Goal: Task Accomplishment & Management: Manage account settings

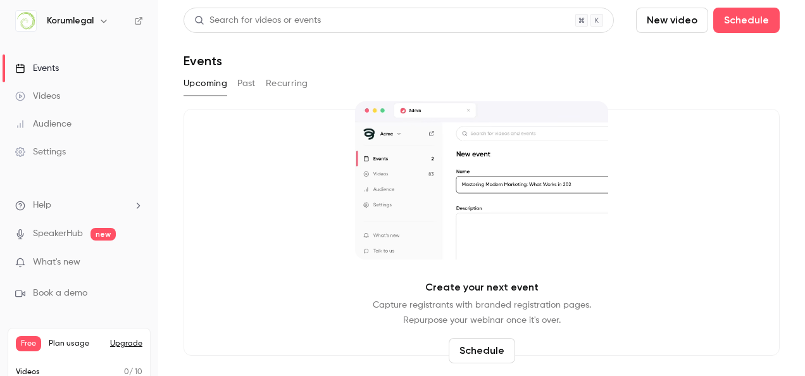
click at [72, 156] on link "Settings" at bounding box center [79, 152] width 158 height 28
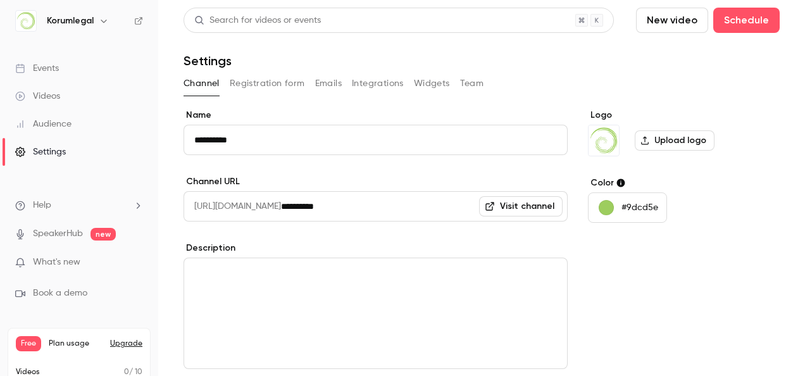
click at [109, 23] on button "button" at bounding box center [103, 20] width 15 height 15
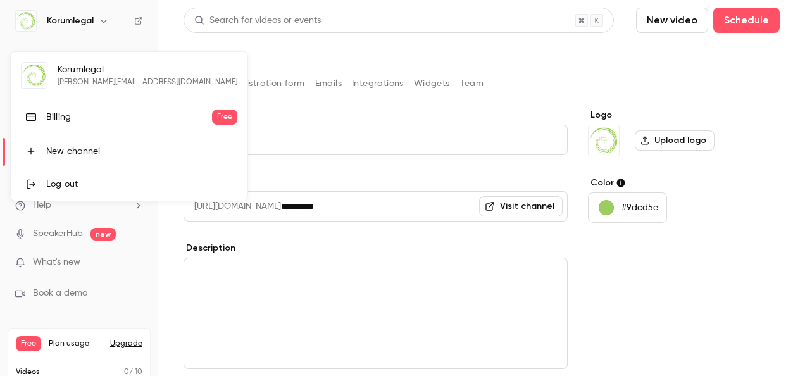
click at [84, 26] on div at bounding box center [402, 188] width 805 height 376
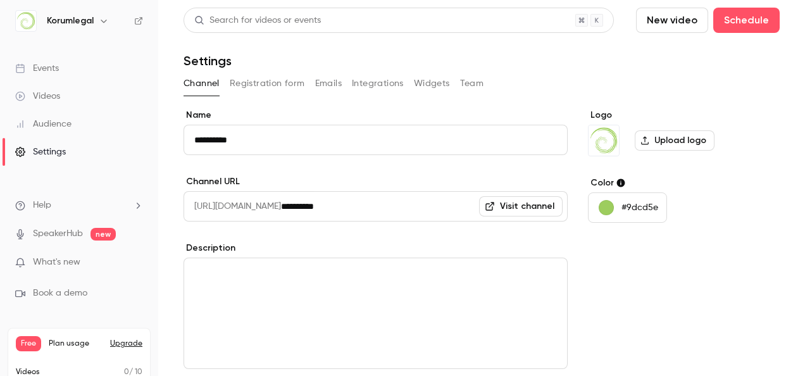
click at [35, 20] on img at bounding box center [26, 21] width 20 height 20
click at [138, 24] on icon at bounding box center [138, 20] width 9 height 9
click at [463, 89] on button "Team" at bounding box center [472, 83] width 24 height 20
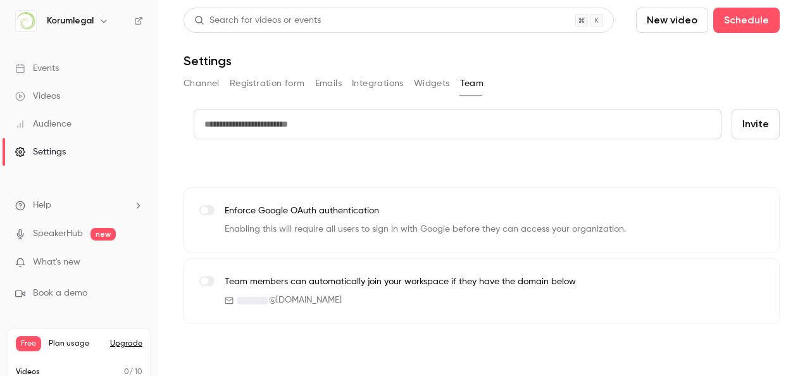
click at [434, 129] on input "text" at bounding box center [458, 124] width 528 height 30
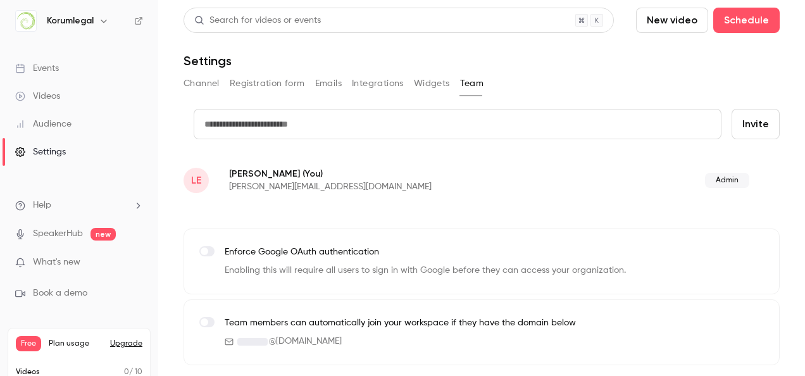
click at [434, 129] on input "text" at bounding box center [458, 124] width 528 height 30
click at [525, 204] on div "credit card Invite LE [PERSON_NAME] (You) [PERSON_NAME][EMAIL_ADDRESS][DOMAIN_N…" at bounding box center [482, 237] width 596 height 256
click at [441, 133] on input "text" at bounding box center [458, 124] width 528 height 30
type input "**********"
click at [749, 119] on button "Invite" at bounding box center [756, 124] width 48 height 30
